Goal: Task Accomplishment & Management: Manage account settings

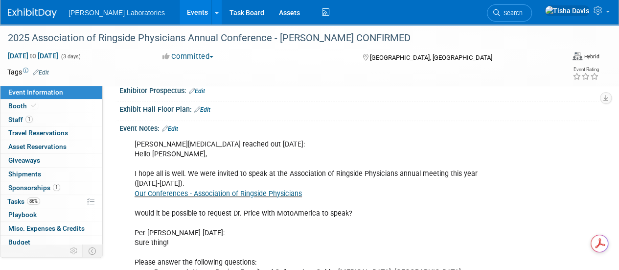
click at [178, 128] on link "Edit" at bounding box center [170, 128] width 16 height 7
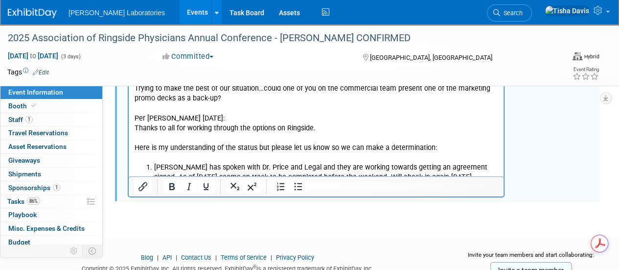
scroll to position [3267, 0]
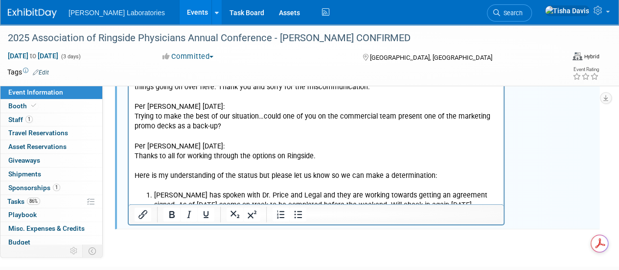
click at [424, 249] on p "Jerry got Dr. Price to sign the agreement!!! 9/25/25." at bounding box center [317, 259] width 364 height 20
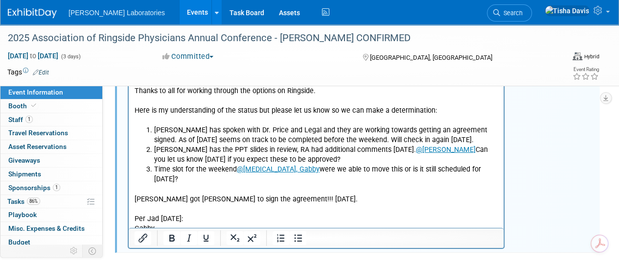
scroll to position [3342, 0]
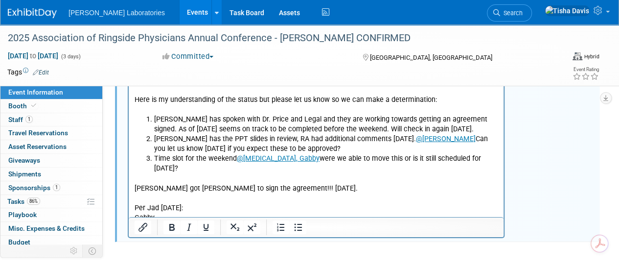
click at [387, 261] on p "***Please confirm with this group once you’ve had the dialogue with the custome…" at bounding box center [317, 271] width 364 height 20
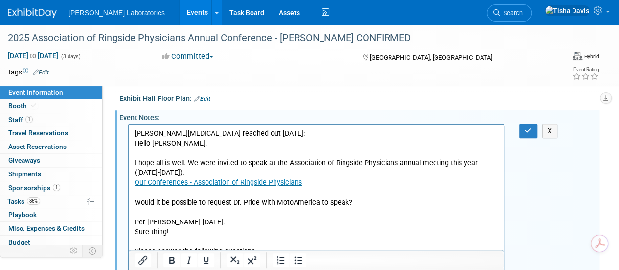
scroll to position [178, 0]
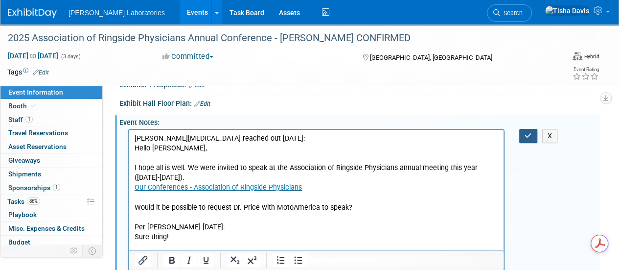
click at [525, 132] on icon "button" at bounding box center [528, 135] width 7 height 7
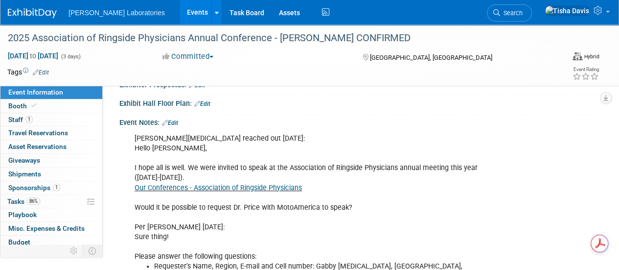
click at [180, 11] on link "Events" at bounding box center [198, 12] width 36 height 24
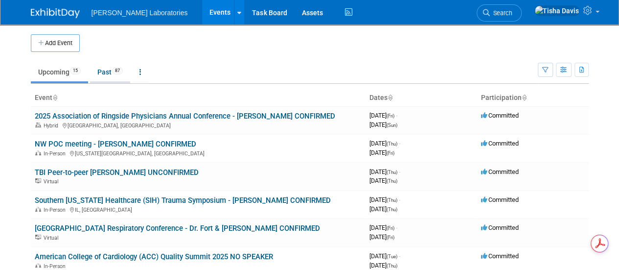
click at [102, 69] on link "Past 87" at bounding box center [110, 72] width 40 height 19
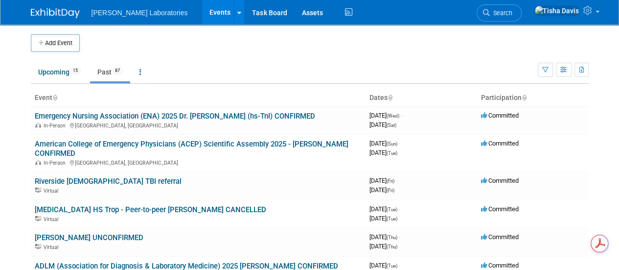
click at [175, 67] on ul "Upcoming 15 Past 87 All Events 102 Past and Upcoming Grouped Annually Events gr…" at bounding box center [284, 73] width 507 height 22
click at [304, 236] on td "Dr. Mahler UNCONFIRMED Virtual" at bounding box center [198, 242] width 335 height 28
